Goal: Task Accomplishment & Management: Use online tool/utility

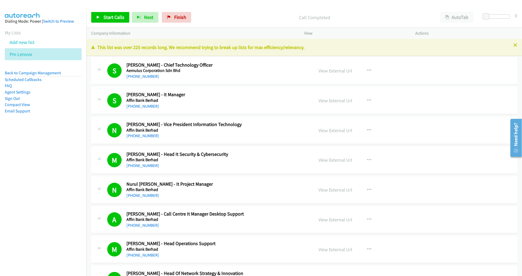
scroll to position [1772, 0]
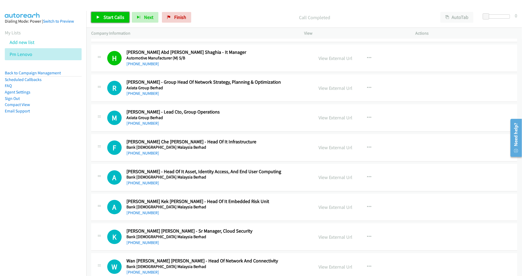
click at [109, 15] on span "Start Calls" at bounding box center [113, 17] width 21 height 6
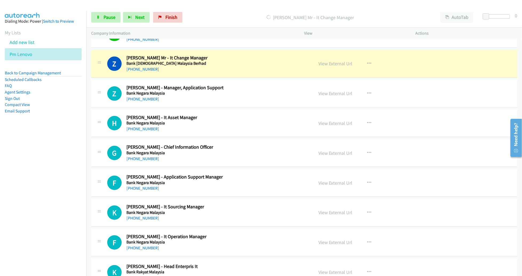
scroll to position [2005, 0]
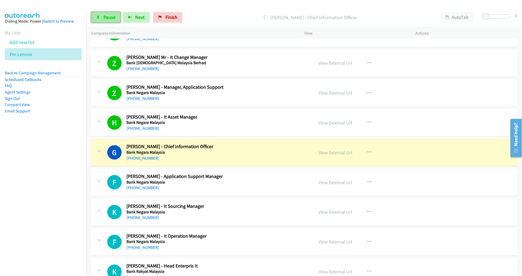
click at [108, 14] on span "Pause" at bounding box center [109, 17] width 12 height 6
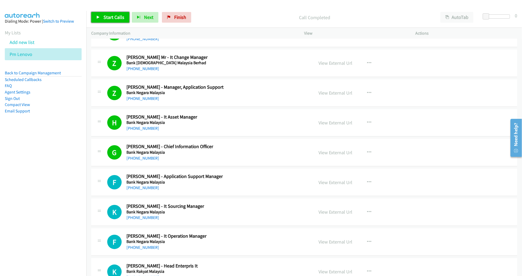
click at [110, 17] on span "Start Calls" at bounding box center [113, 17] width 21 height 6
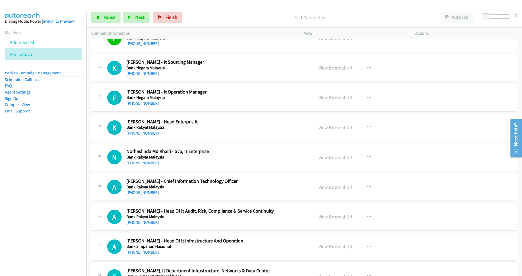
scroll to position [2155, 0]
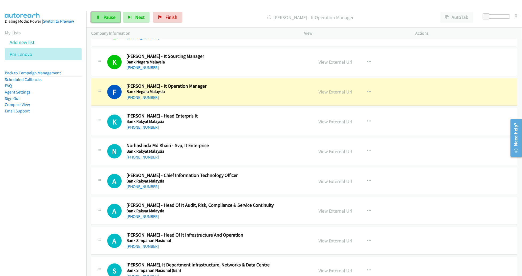
click at [111, 19] on span "Pause" at bounding box center [109, 17] width 12 height 6
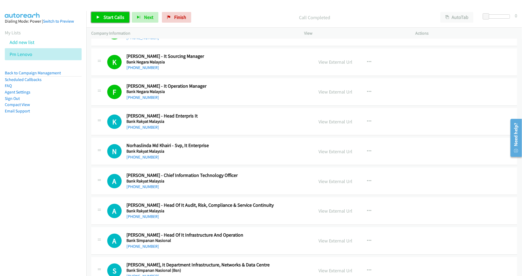
click at [113, 15] on span "Start Calls" at bounding box center [113, 17] width 21 height 6
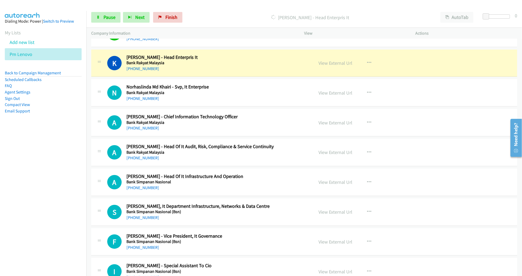
scroll to position [2214, 0]
click at [108, 19] on span "Pause" at bounding box center [109, 17] width 12 height 6
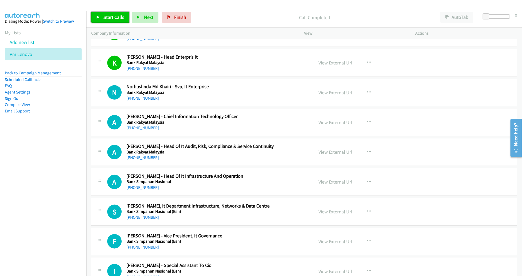
click at [111, 18] on span "Start Calls" at bounding box center [113, 17] width 21 height 6
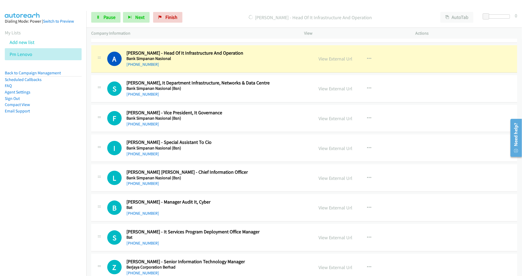
scroll to position [2336, 0]
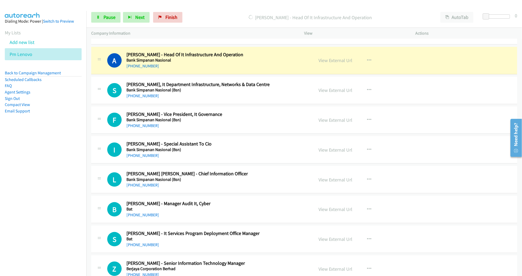
click at [285, 171] on h2 "[PERSON_NAME] [PERSON_NAME] - Chief Information Officer" at bounding box center [216, 174] width 180 height 6
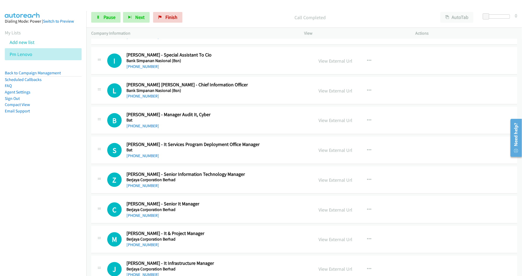
scroll to position [2425, 0]
click at [286, 82] on h2 "[PERSON_NAME] [PERSON_NAME] - Chief Information Officer" at bounding box center [216, 85] width 180 height 6
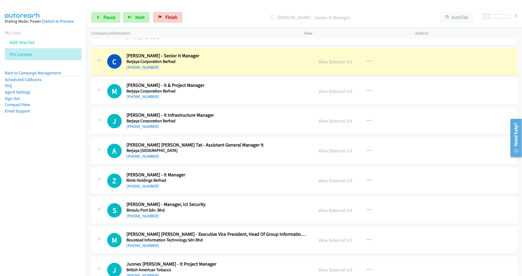
scroll to position [2573, 0]
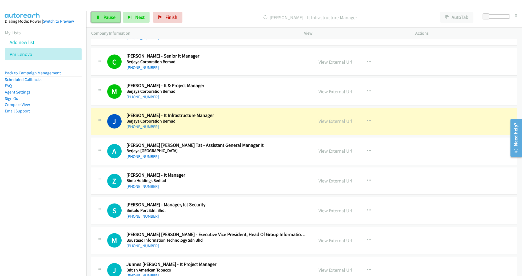
click at [102, 15] on link "Pause" at bounding box center [105, 17] width 29 height 11
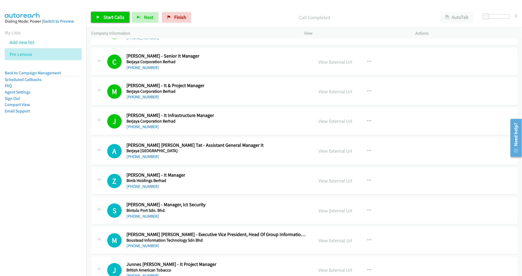
click at [108, 19] on span "Start Calls" at bounding box center [113, 17] width 21 height 6
click at [101, 17] on link "Pause" at bounding box center [105, 17] width 29 height 11
drag, startPoint x: 487, startPoint y: 15, endPoint x: 494, endPoint y: 15, distance: 7.7
click at [494, 15] on span at bounding box center [491, 16] width 6 height 6
click at [110, 13] on link "Start Calls" at bounding box center [110, 17] width 38 height 11
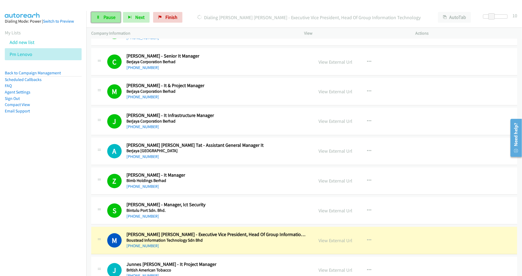
click at [106, 15] on span "Pause" at bounding box center [109, 17] width 12 height 6
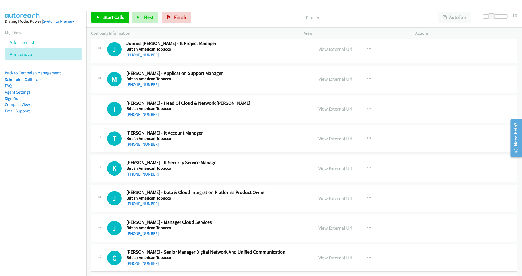
scroll to position [2752, 0]
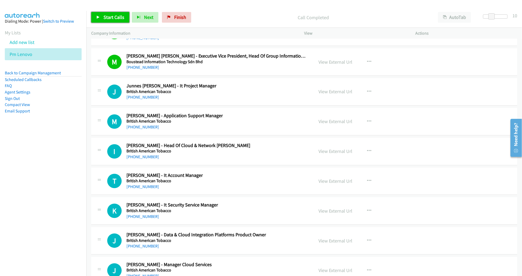
click at [118, 15] on span "Start Calls" at bounding box center [113, 17] width 21 height 6
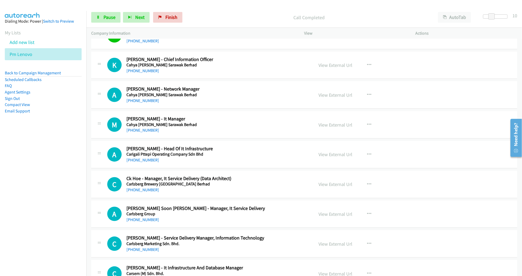
scroll to position [3347, 0]
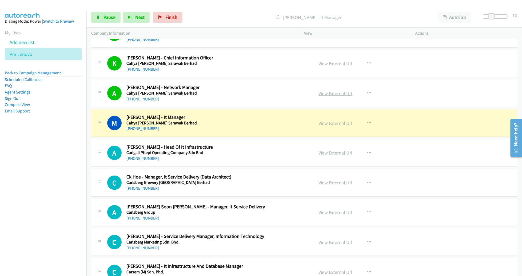
click at [342, 90] on link "View External Url" at bounding box center [336, 93] width 34 height 6
click at [109, 14] on span "Pause" at bounding box center [109, 17] width 12 height 6
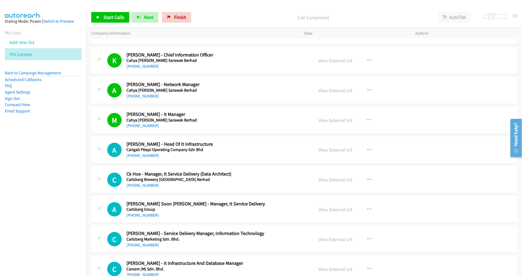
scroll to position [3351, 0]
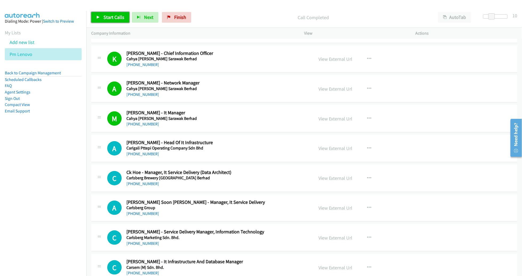
click at [103, 19] on span "Start Calls" at bounding box center [113, 17] width 21 height 6
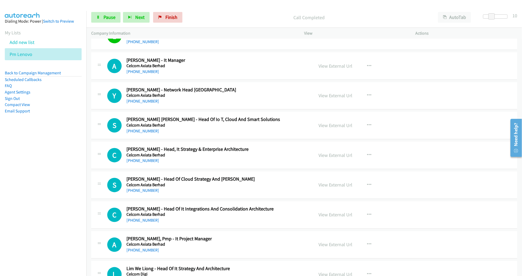
scroll to position [3614, 0]
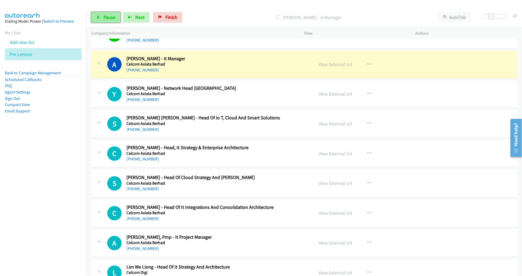
click at [110, 22] on link "Pause" at bounding box center [105, 17] width 29 height 11
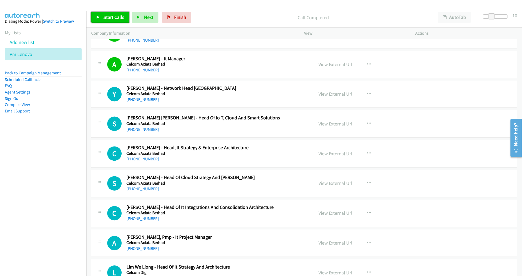
click at [114, 18] on span "Start Calls" at bounding box center [113, 17] width 21 height 6
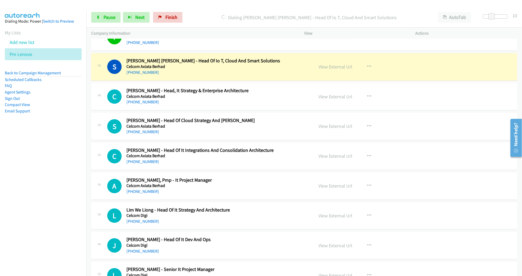
scroll to position [3671, 0]
click at [286, 88] on h2 "[PERSON_NAME] - Head, It Strategy & Enterprise Architecture" at bounding box center [216, 91] width 180 height 6
click at [330, 64] on link "View External Url" at bounding box center [336, 67] width 34 height 6
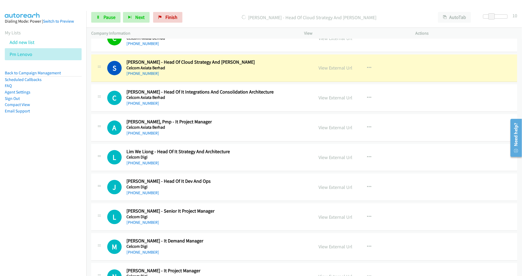
scroll to position [3730, 0]
click at [331, 65] on link "View External Url" at bounding box center [336, 68] width 34 height 6
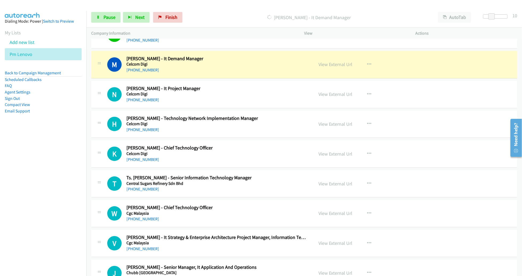
scroll to position [3913, 0]
click at [338, 61] on link "View External Url" at bounding box center [336, 64] width 34 height 6
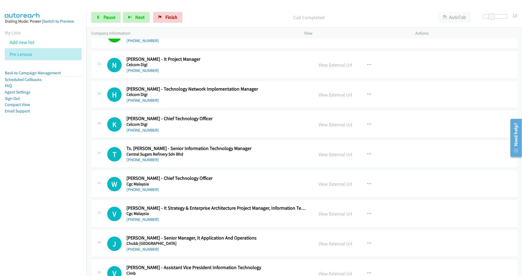
scroll to position [3942, 0]
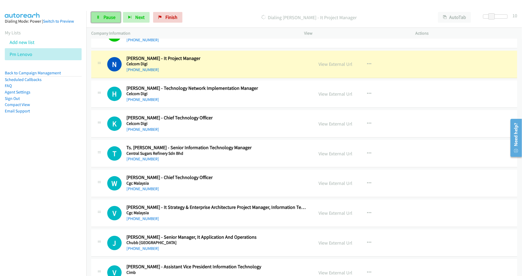
click at [100, 12] on link "Pause" at bounding box center [105, 17] width 29 height 11
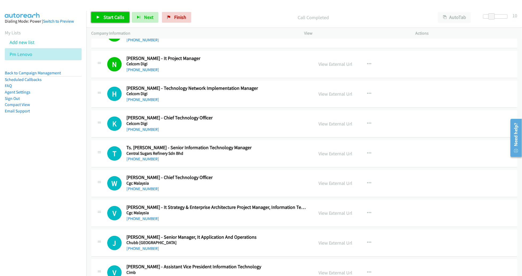
click at [119, 20] on span "Start Calls" at bounding box center [113, 17] width 21 height 6
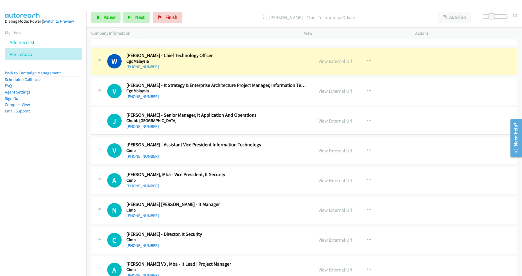
scroll to position [4064, 0]
click at [103, 14] on span "Pause" at bounding box center [109, 17] width 12 height 6
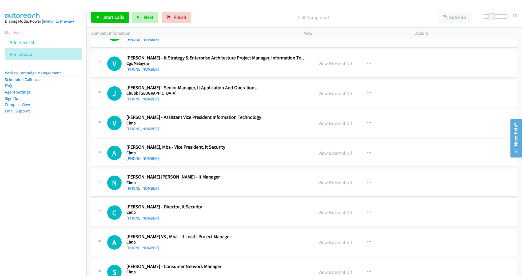
scroll to position [4092, 0]
click at [115, 22] on link "Start Calls" at bounding box center [110, 17] width 38 height 11
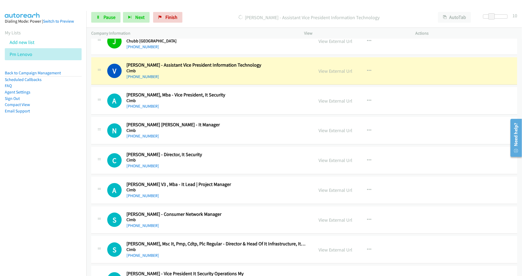
scroll to position [4156, 0]
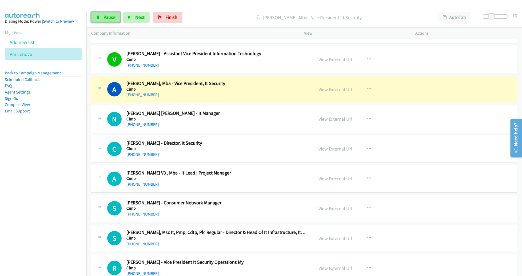
click at [103, 16] on link "Pause" at bounding box center [105, 17] width 29 height 11
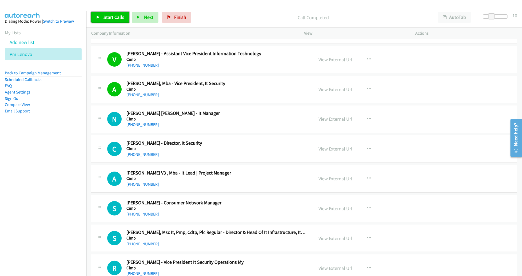
click at [107, 16] on span "Start Calls" at bounding box center [113, 17] width 21 height 6
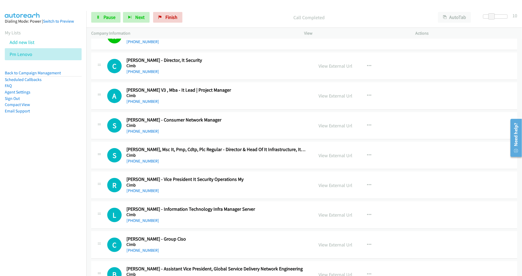
scroll to position [4241, 0]
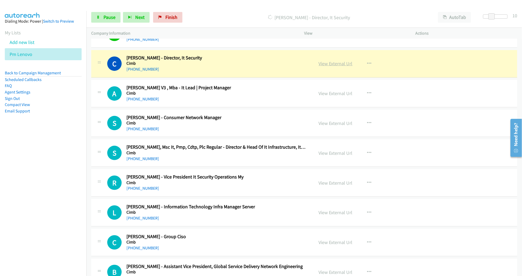
click at [331, 61] on link "View External Url" at bounding box center [336, 64] width 34 height 6
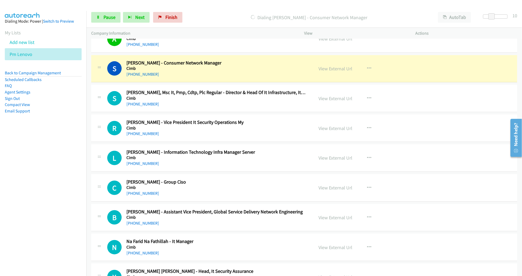
scroll to position [4297, 0]
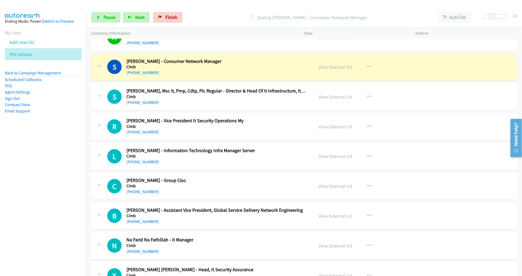
click at [338, 64] on link "View External Url" at bounding box center [336, 67] width 34 height 6
click at [113, 17] on span "Pause" at bounding box center [109, 17] width 12 height 6
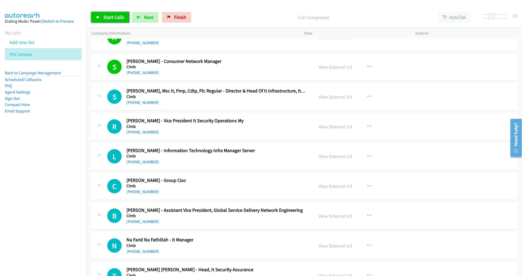
click at [114, 14] on span "Start Calls" at bounding box center [113, 17] width 21 height 6
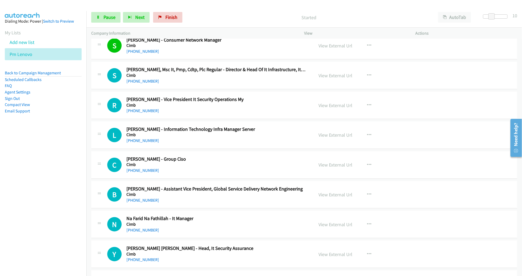
scroll to position [4326, 0]
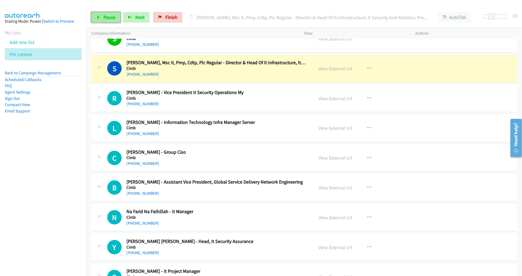
click at [115, 18] on span "Pause" at bounding box center [109, 17] width 12 height 6
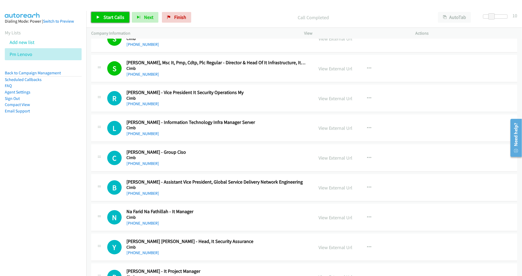
click at [114, 15] on span "Start Calls" at bounding box center [113, 17] width 21 height 6
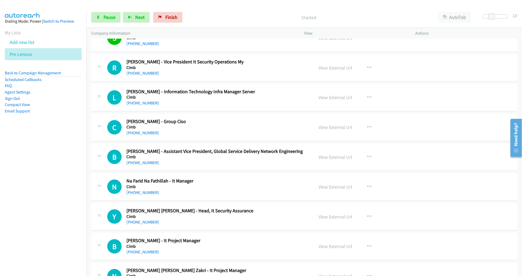
scroll to position [4357, 0]
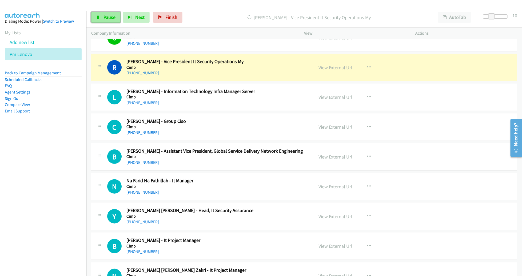
click at [104, 18] on span "Pause" at bounding box center [109, 17] width 12 height 6
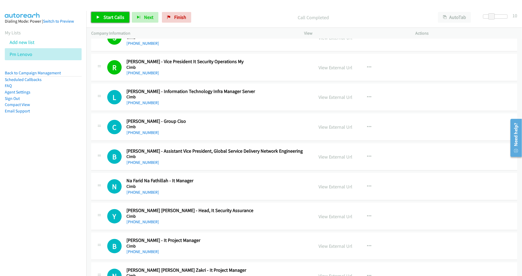
click at [105, 22] on link "Start Calls" at bounding box center [110, 17] width 38 height 11
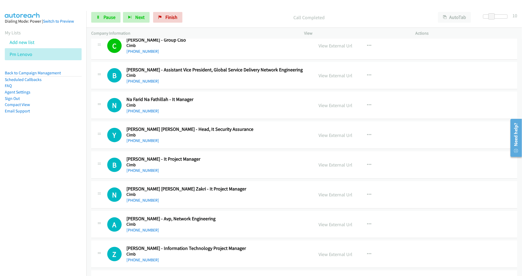
scroll to position [4449, 0]
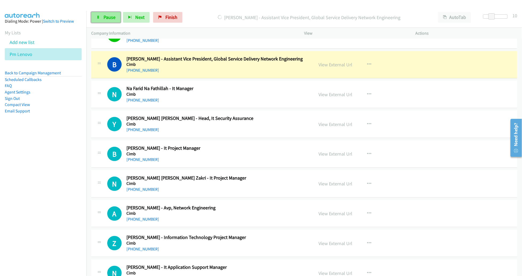
click at [113, 15] on span "Pause" at bounding box center [109, 17] width 12 height 6
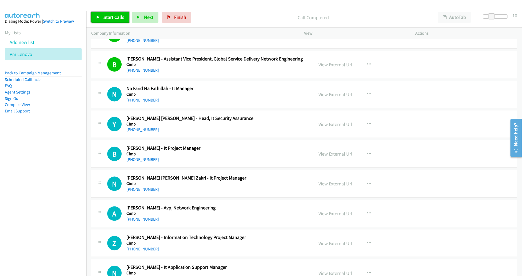
click at [112, 18] on span "Start Calls" at bounding box center [113, 17] width 21 height 6
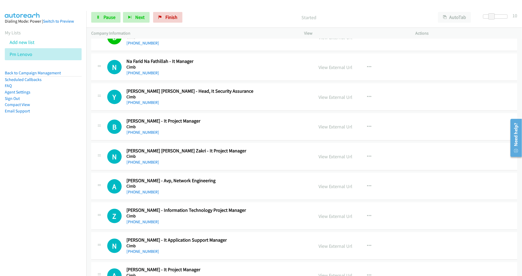
scroll to position [4478, 0]
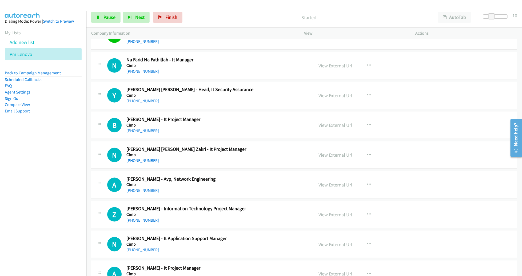
click at [435, 155] on div "N Callback Scheduled [PERSON_NAME] [PERSON_NAME] Zakri - It Project Manager Cim…" at bounding box center [304, 155] width 426 height 27
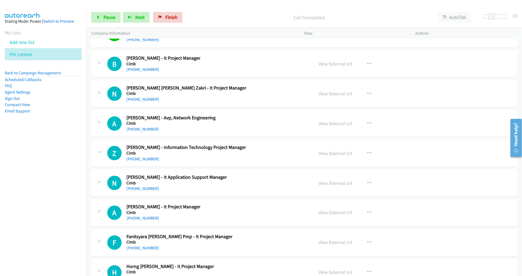
scroll to position [4539, 0]
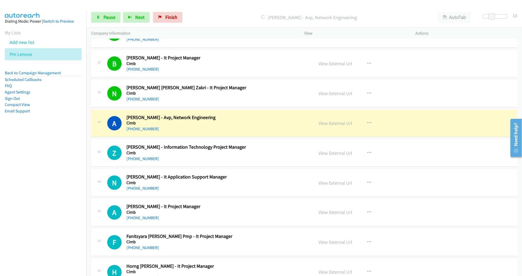
click at [293, 144] on h2 "[PERSON_NAME] - Information Technology Project Manager" at bounding box center [216, 147] width 180 height 6
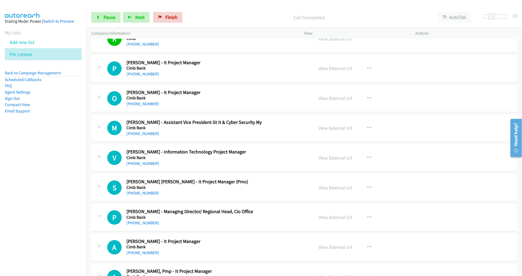
scroll to position [4864, 0]
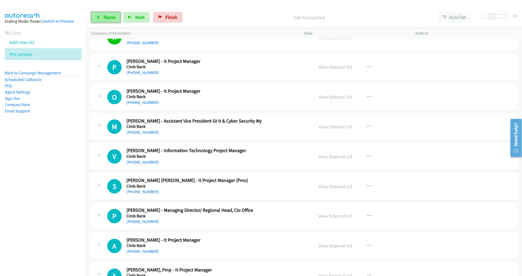
click at [104, 20] on span "Pause" at bounding box center [109, 17] width 12 height 6
click at [104, 20] on span "Start Calls" at bounding box center [113, 17] width 21 height 6
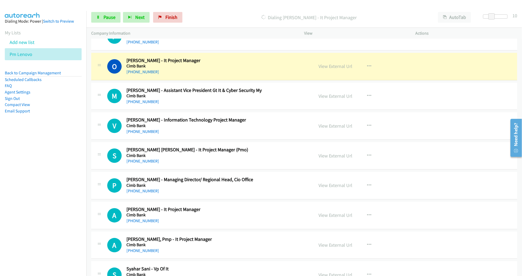
scroll to position [4895, 0]
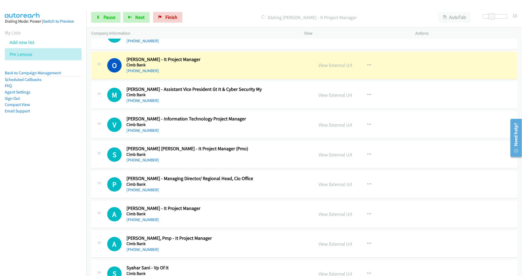
click at [400, 96] on div "M Callback Scheduled [PERSON_NAME] - Assistant Vice President Gt It & Cyber Sec…" at bounding box center [304, 95] width 426 height 27
click at [341, 62] on link "View External Url" at bounding box center [336, 65] width 34 height 6
click at [102, 15] on link "Pause" at bounding box center [105, 17] width 29 height 11
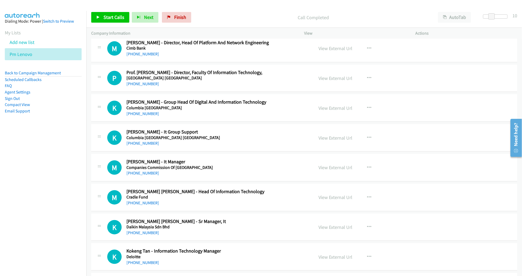
scroll to position [5390, 0]
click at [367, 76] on icon "button" at bounding box center [369, 78] width 4 height 4
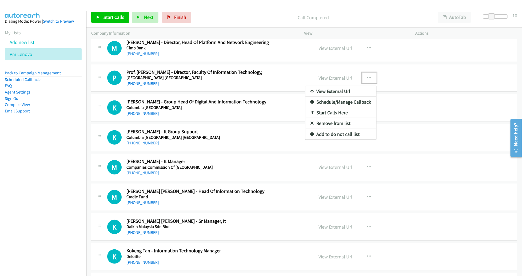
click at [337, 107] on link "Start Calls Here" at bounding box center [340, 112] width 71 height 11
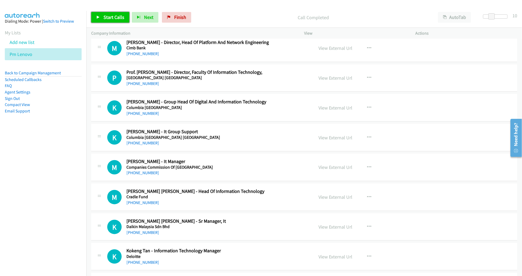
click at [112, 15] on span "Start Calls" at bounding box center [113, 17] width 21 height 6
click at [451, 153] on td "M Callback Scheduled [PERSON_NAME] - It Manager Companies Commission Of [GEOGRA…" at bounding box center [303, 168] width 435 height 30
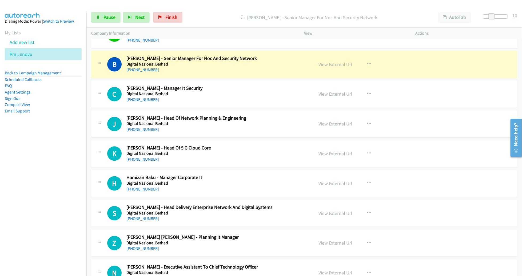
scroll to position [5791, 0]
click at [333, 61] on link "View External Url" at bounding box center [336, 64] width 34 height 6
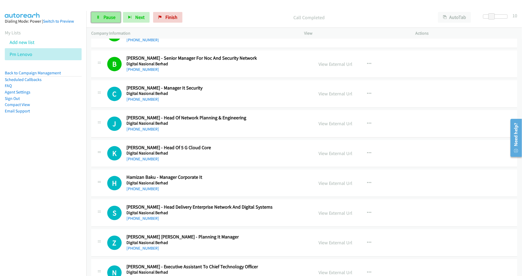
click at [103, 18] on link "Pause" at bounding box center [105, 17] width 29 height 11
click at [102, 18] on link "Start Calls" at bounding box center [110, 17] width 38 height 11
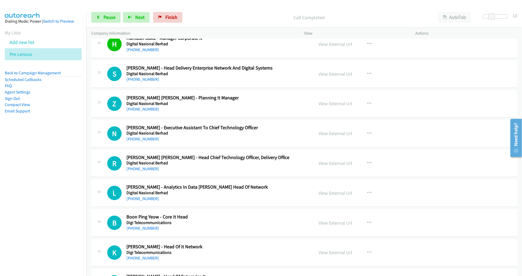
scroll to position [5937, 0]
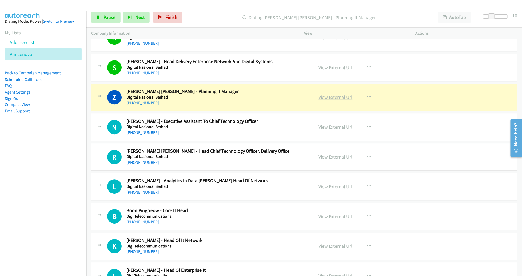
click at [334, 94] on link "View External Url" at bounding box center [336, 97] width 34 height 6
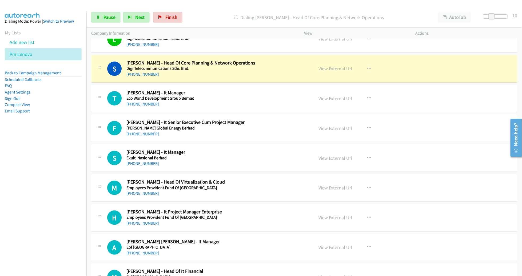
scroll to position [6323, 0]
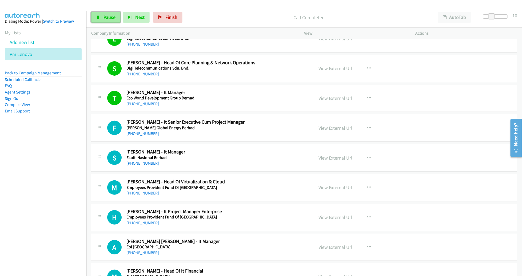
click at [113, 17] on span "Pause" at bounding box center [109, 17] width 12 height 6
click at [119, 19] on span "Start Calls" at bounding box center [113, 17] width 21 height 6
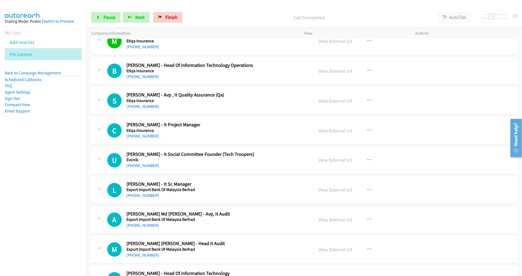
scroll to position [6680, 0]
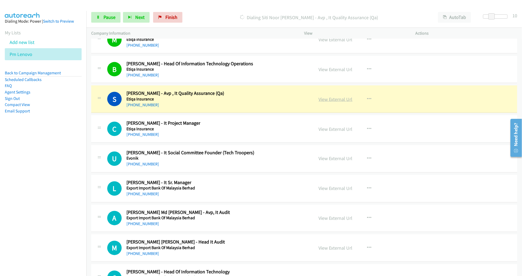
click at [342, 96] on link "View External Url" at bounding box center [336, 99] width 34 height 6
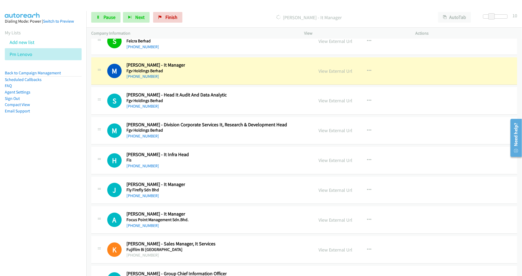
scroll to position [7035, 0]
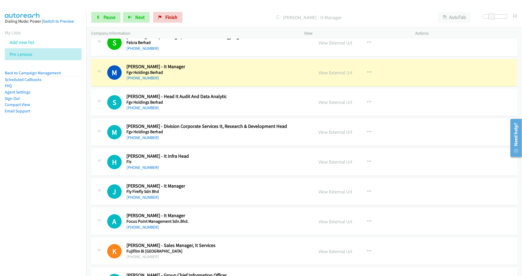
click at [382, 94] on div "View External Url View External Url Schedule/Manage Callback Start Calls Here R…" at bounding box center [372, 103] width 116 height 18
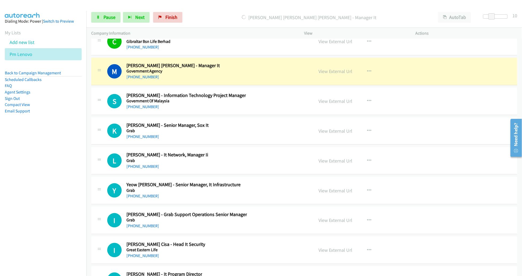
scroll to position [7573, 0]
click at [290, 95] on div "S Callback Scheduled [PERSON_NAME] - Information Technology Project Manager Gov…" at bounding box center [304, 100] width 426 height 27
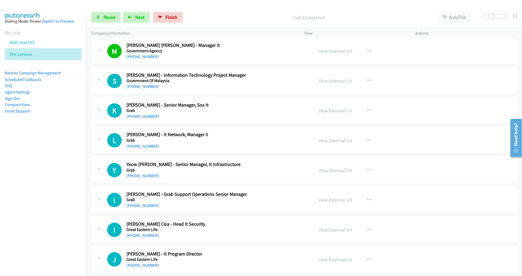
scroll to position [7601, 0]
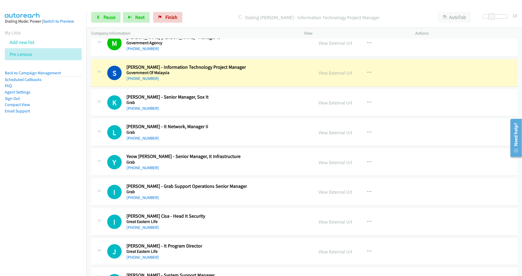
click at [307, 68] on div "S Callback Scheduled [PERSON_NAME] - Information Technology Project Manager Gov…" at bounding box center [304, 72] width 426 height 27
click at [306, 66] on div "S Callback Scheduled [PERSON_NAME] - Information Technology Project Manager Gov…" at bounding box center [304, 72] width 426 height 27
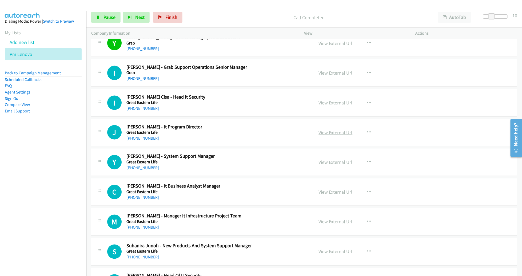
scroll to position [7720, 0]
click at [109, 19] on span "Pause" at bounding box center [109, 17] width 12 height 6
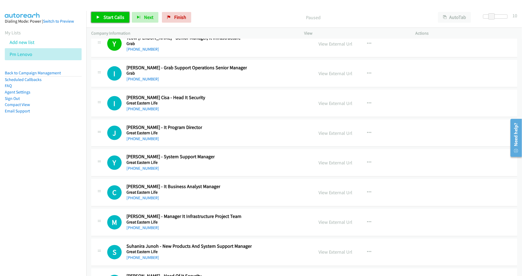
click at [112, 18] on span "Start Calls" at bounding box center [113, 17] width 21 height 6
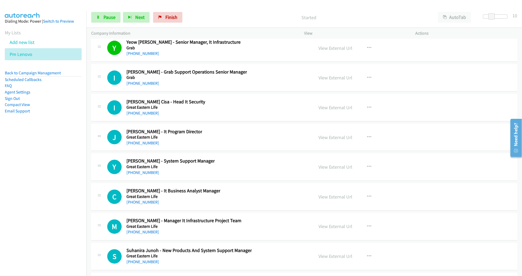
scroll to position [7721, 0]
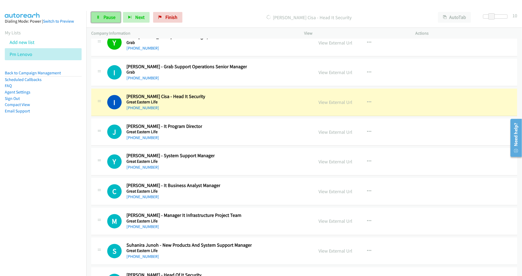
click at [110, 19] on span "Pause" at bounding box center [109, 17] width 12 height 6
